Goal: Task Accomplishment & Management: Complete application form

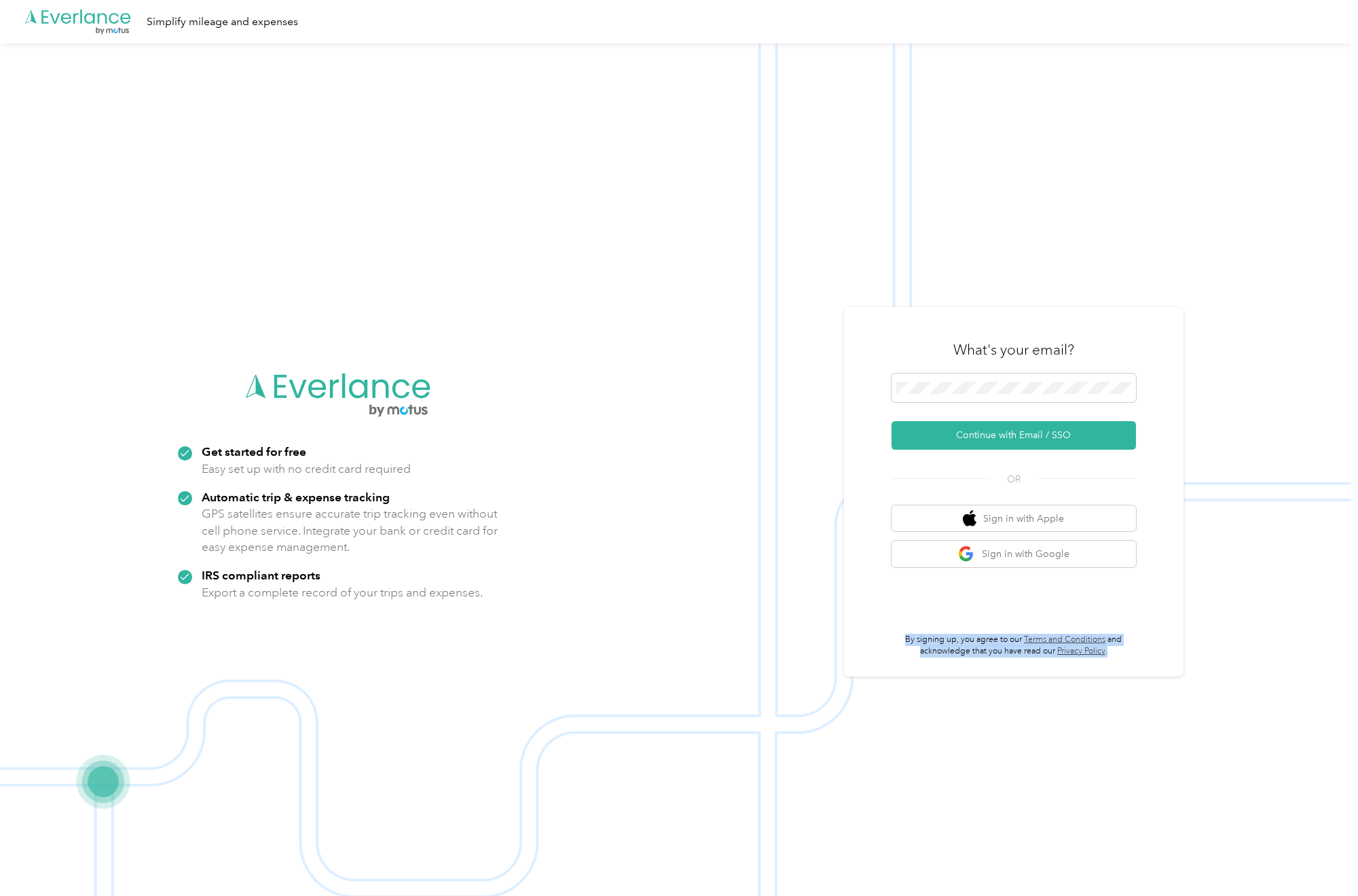
drag, startPoint x: 902, startPoint y: 640, endPoint x: 1131, endPoint y: 656, distance: 229.6
click at [1131, 656] on p "By signing up, you agree to our Terms and Conditions and acknowledge that you h…" at bounding box center [1013, 646] width 245 height 24
click at [1010, 604] on div "What's your email? Continue with Email / SSO OR Sign in with Apple Sign in with…" at bounding box center [1013, 492] width 245 height 332
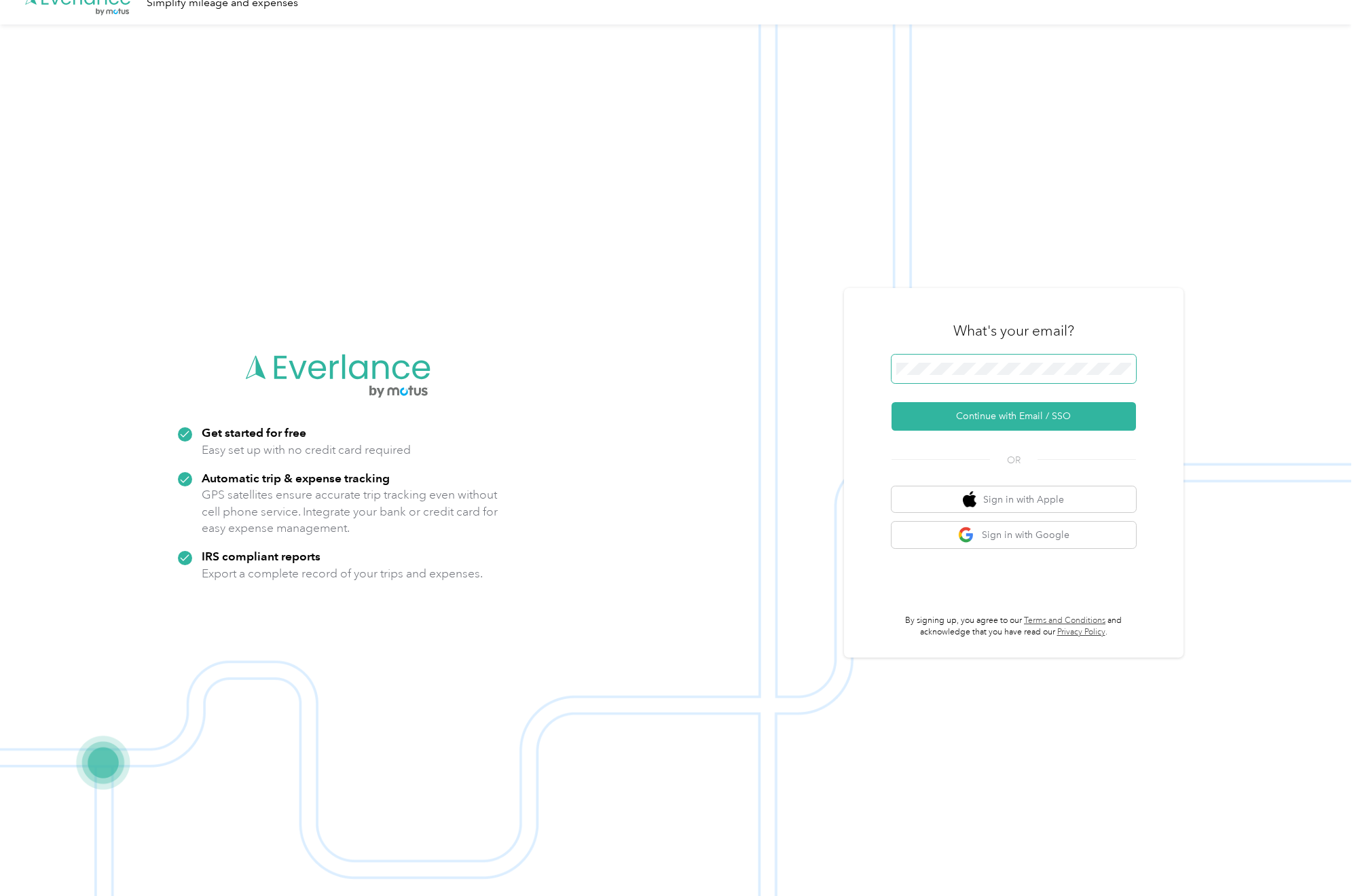
scroll to position [20, 0]
click at [950, 232] on img at bounding box center [675, 472] width 1351 height 896
click at [948, 376] on span at bounding box center [1013, 368] width 245 height 28
click at [942, 356] on span at bounding box center [1013, 368] width 245 height 28
click at [981, 421] on button "Continue with Email / SSO" at bounding box center [1013, 416] width 245 height 28
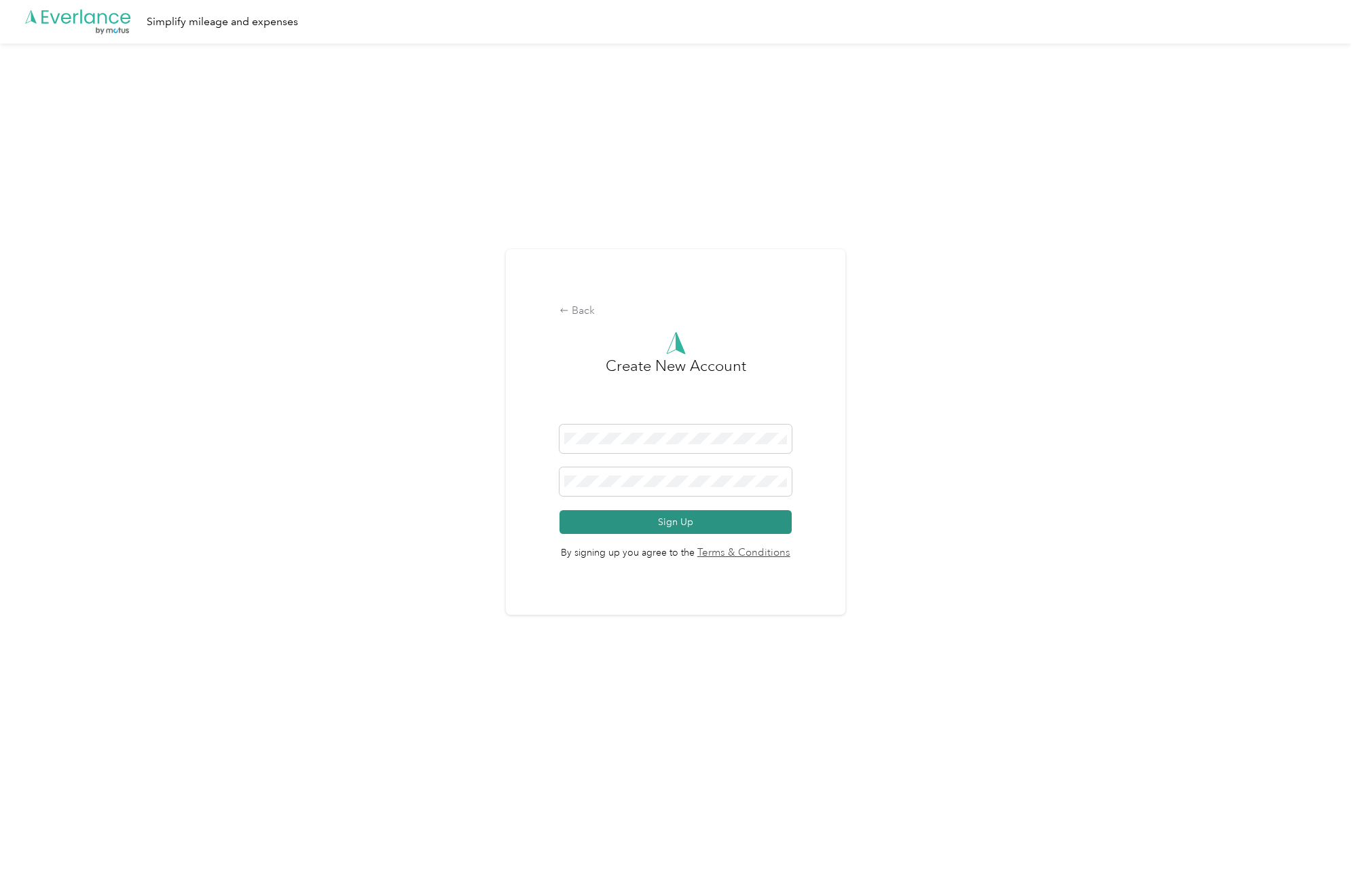
click at [696, 524] on button "Sign Up" at bounding box center [675, 522] width 232 height 24
